Goal: Navigation & Orientation: Go to known website

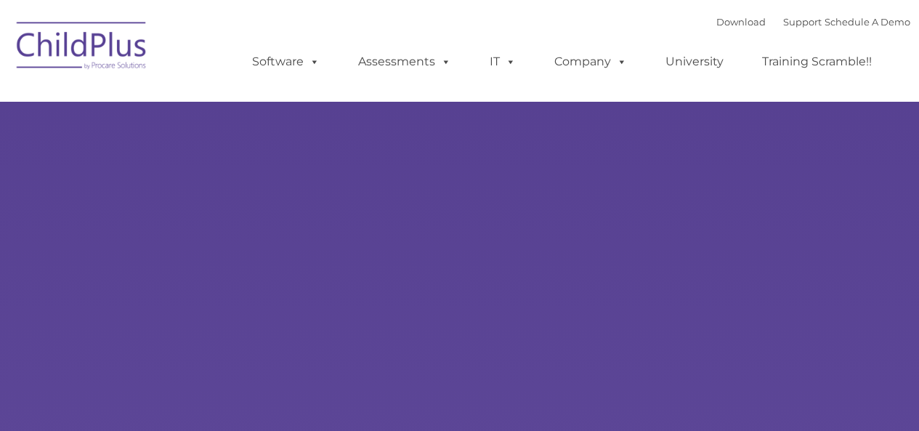
type input ""
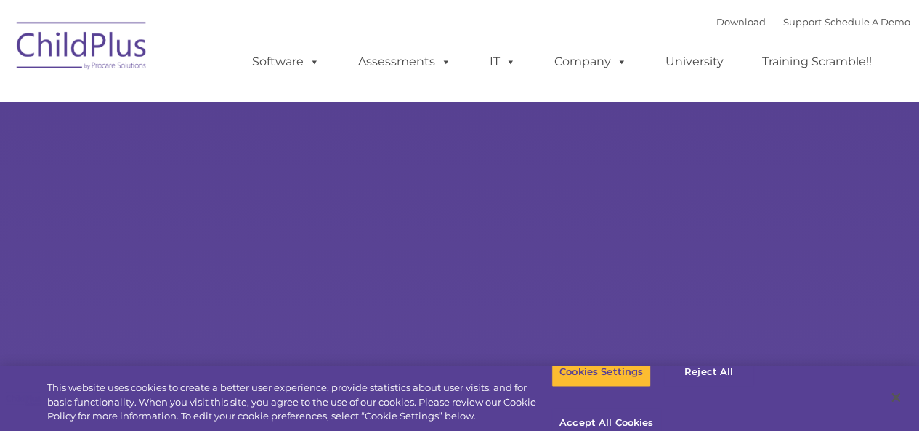
select select "MEDIUM"
click at [102, 51] on img at bounding box center [81, 48] width 145 height 73
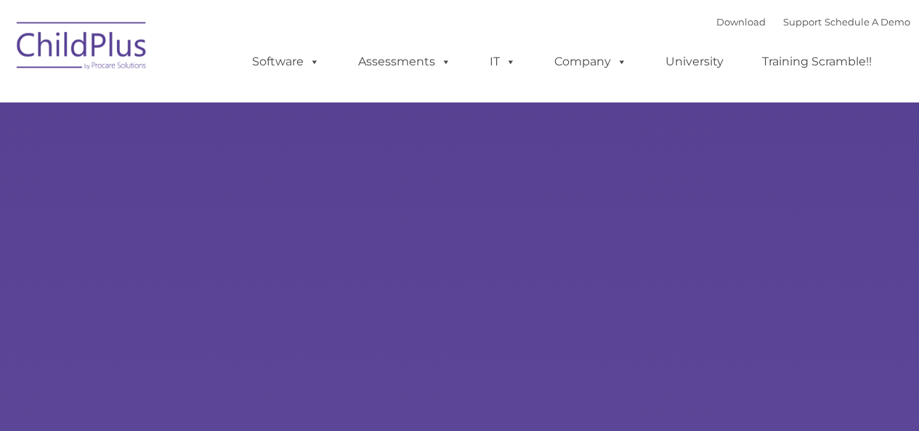
select select "MEDIUM"
